Goal: Transaction & Acquisition: Purchase product/service

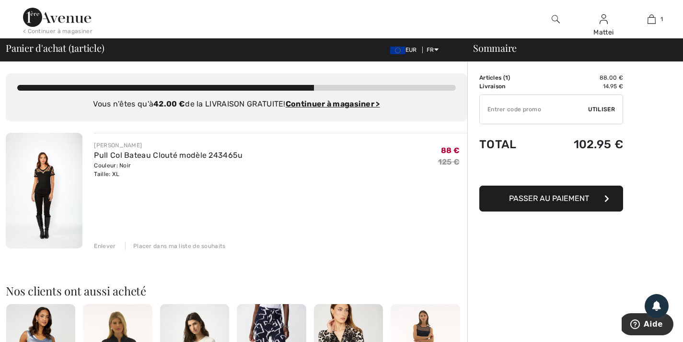
click at [104, 246] on div "Enlever" at bounding box center [105, 246] width 22 height 9
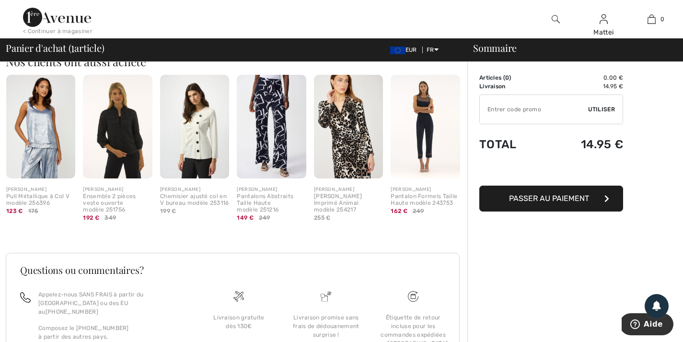
scroll to position [229, 0]
click at [197, 131] on img at bounding box center [194, 126] width 69 height 104
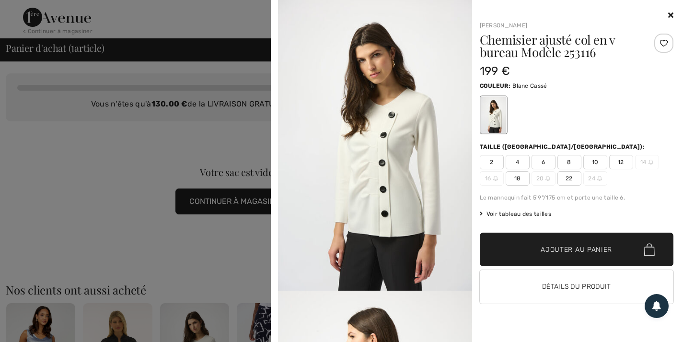
scroll to position [0, 0]
click at [648, 163] on span "14" at bounding box center [647, 162] width 24 height 14
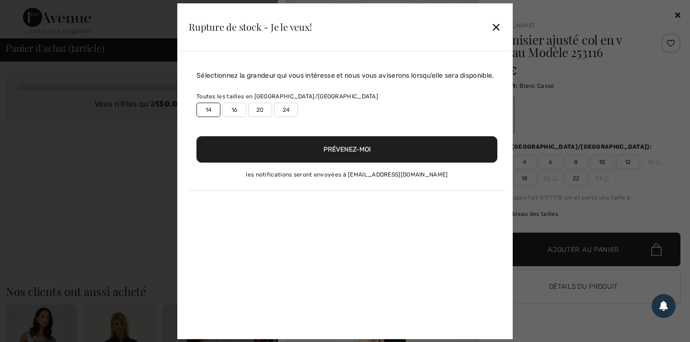
click at [353, 146] on button "Prévenez-moi" at bounding box center [347, 149] width 301 height 26
click at [500, 24] on div "✕" at bounding box center [496, 27] width 10 height 20
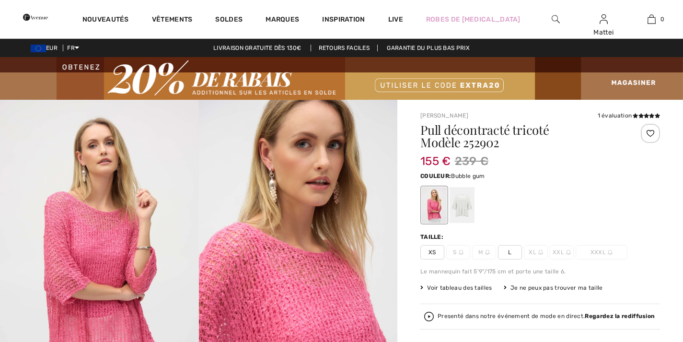
checkbox input "true"
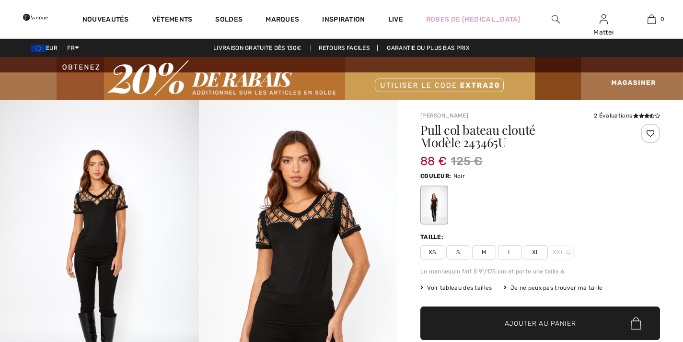
checkbox input "true"
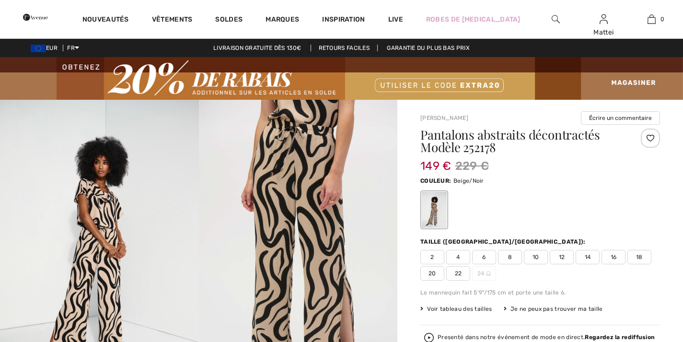
checkbox input "true"
